Goal: Answer question/provide support

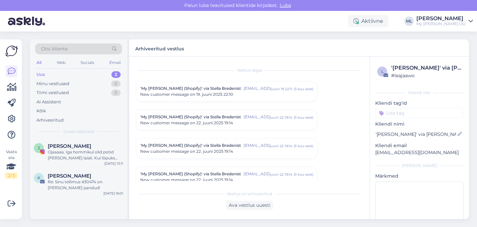
scroll to position [2881, 0]
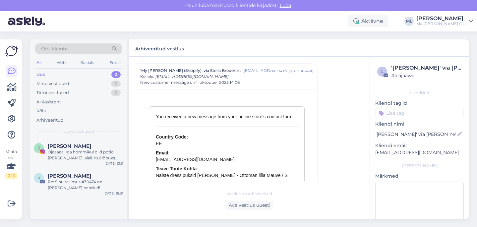
click at [41, 75] on div "Uus" at bounding box center [40, 74] width 9 height 7
click at [90, 152] on div "Ojaaaaa. Iga hommikul olid potid [PERSON_NAME] laiali. Kui lõpuks [PERSON_NAME]…" at bounding box center [86, 155] width 76 height 12
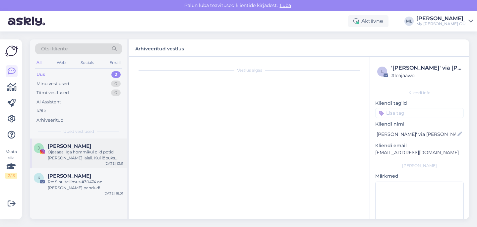
scroll to position [202, 0]
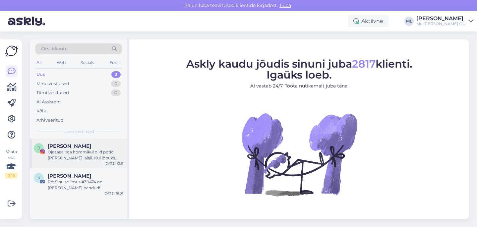
click at [61, 153] on div "Ojaaaaa. Iga hommikul olid potid [PERSON_NAME] laiali. Kui lõpuks [PERSON_NAME]…" at bounding box center [86, 155] width 76 height 12
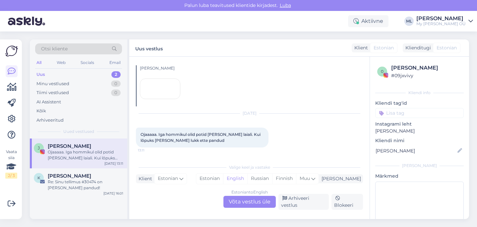
scroll to position [252, 0]
click at [73, 153] on div "Ojaaaaa. Iga hommikul olid potid [PERSON_NAME] laiali. Kui lõpuks [PERSON_NAME]…" at bounding box center [86, 155] width 76 height 12
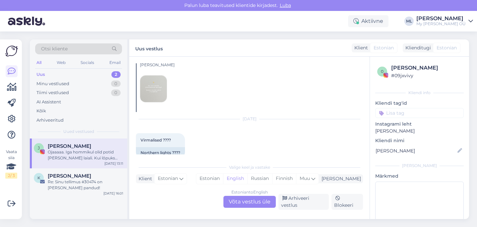
scroll to position [0, 0]
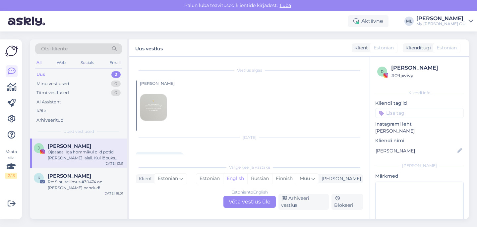
click at [159, 109] on img at bounding box center [153, 107] width 27 height 27
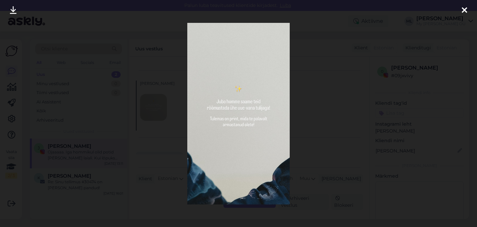
click at [463, 11] on icon at bounding box center [464, 10] width 5 height 9
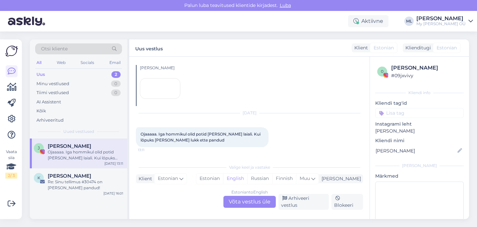
scroll to position [252, 0]
click at [38, 72] on div "Uus" at bounding box center [40, 74] width 9 height 7
click at [258, 204] on div "Estonian to English Võta vestlus üle" at bounding box center [249, 202] width 52 height 12
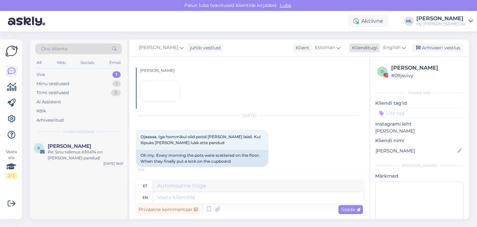
click at [397, 46] on span "English" at bounding box center [391, 47] width 17 height 7
type input "est"
click at [355, 80] on link "Estonian" at bounding box center [379, 77] width 73 height 11
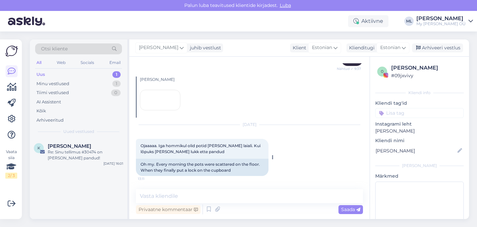
scroll to position [245, 0]
click at [176, 191] on textarea at bounding box center [249, 196] width 227 height 14
click at [175, 197] on textarea at bounding box center [249, 196] width 227 height 14
click at [163, 194] on textarea "🤣" at bounding box center [249, 196] width 227 height 14
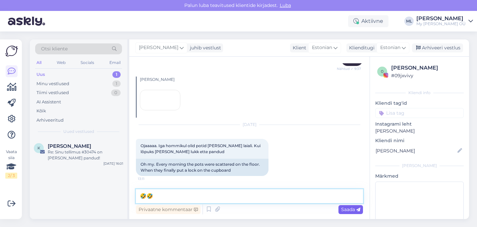
type textarea "🤣🤣"
click at [346, 210] on span "Saada" at bounding box center [350, 209] width 19 height 6
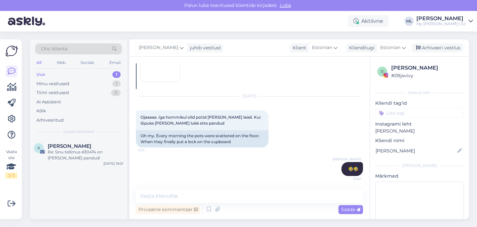
scroll to position [273, 0]
click at [424, 49] on div "Arhiveeri vestlus" at bounding box center [437, 47] width 51 height 9
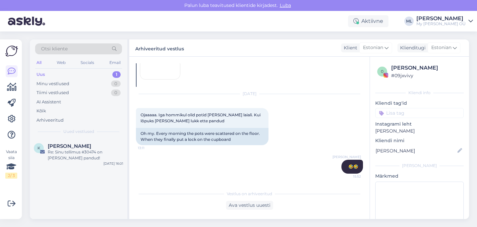
click at [45, 71] on div "Uus 1" at bounding box center [78, 74] width 87 height 9
click at [63, 157] on div "Re: Sinu tellimus #30474 on [PERSON_NAME] pandud!" at bounding box center [86, 155] width 76 height 12
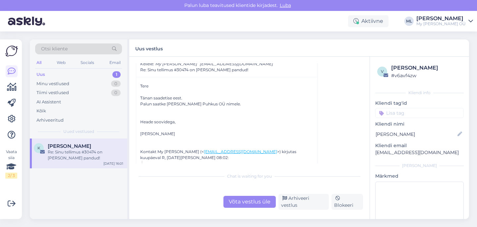
scroll to position [30, 0]
